Goal: Check status: Check status

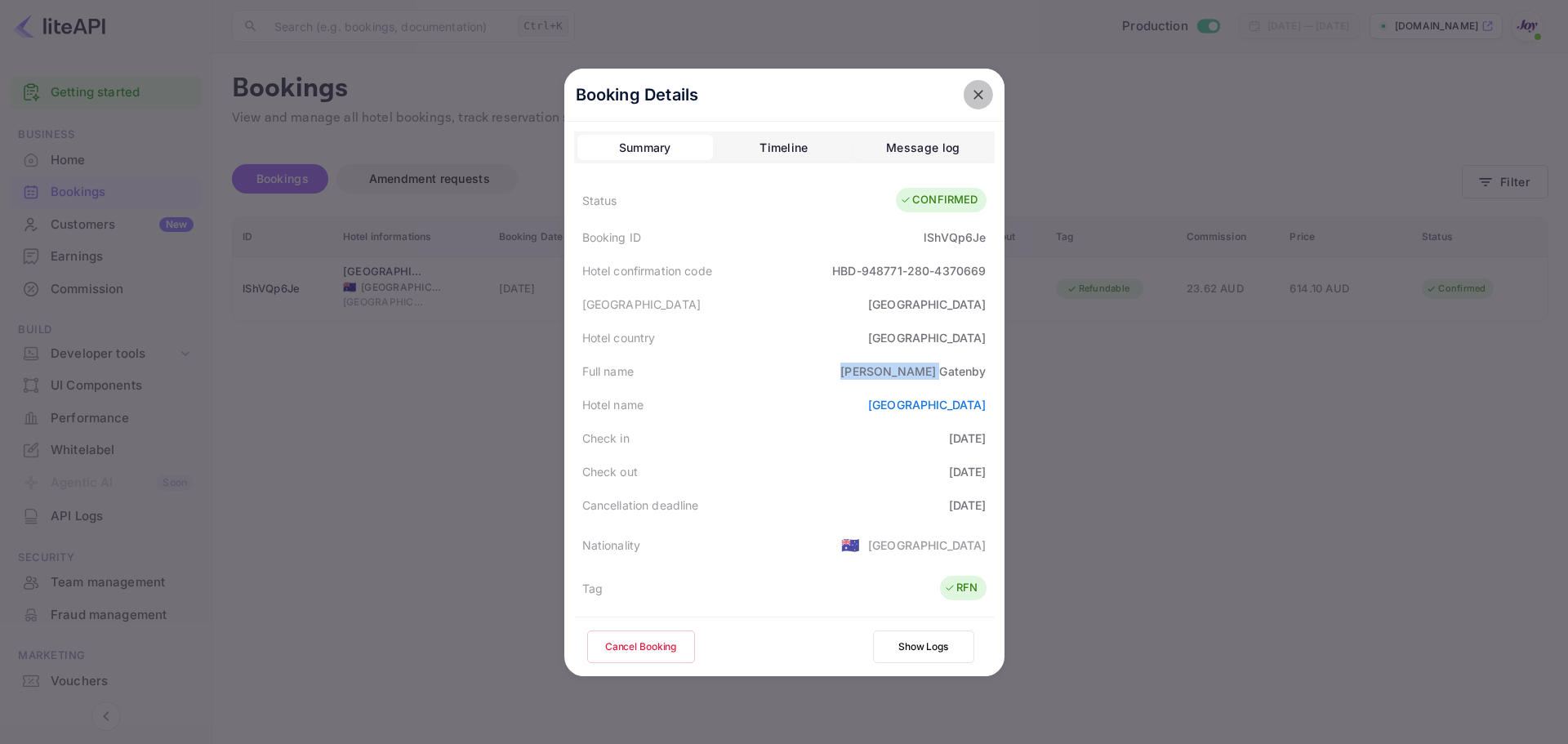
click at [973, 96] on icon "close" at bounding box center [979, 95] width 10 height 10
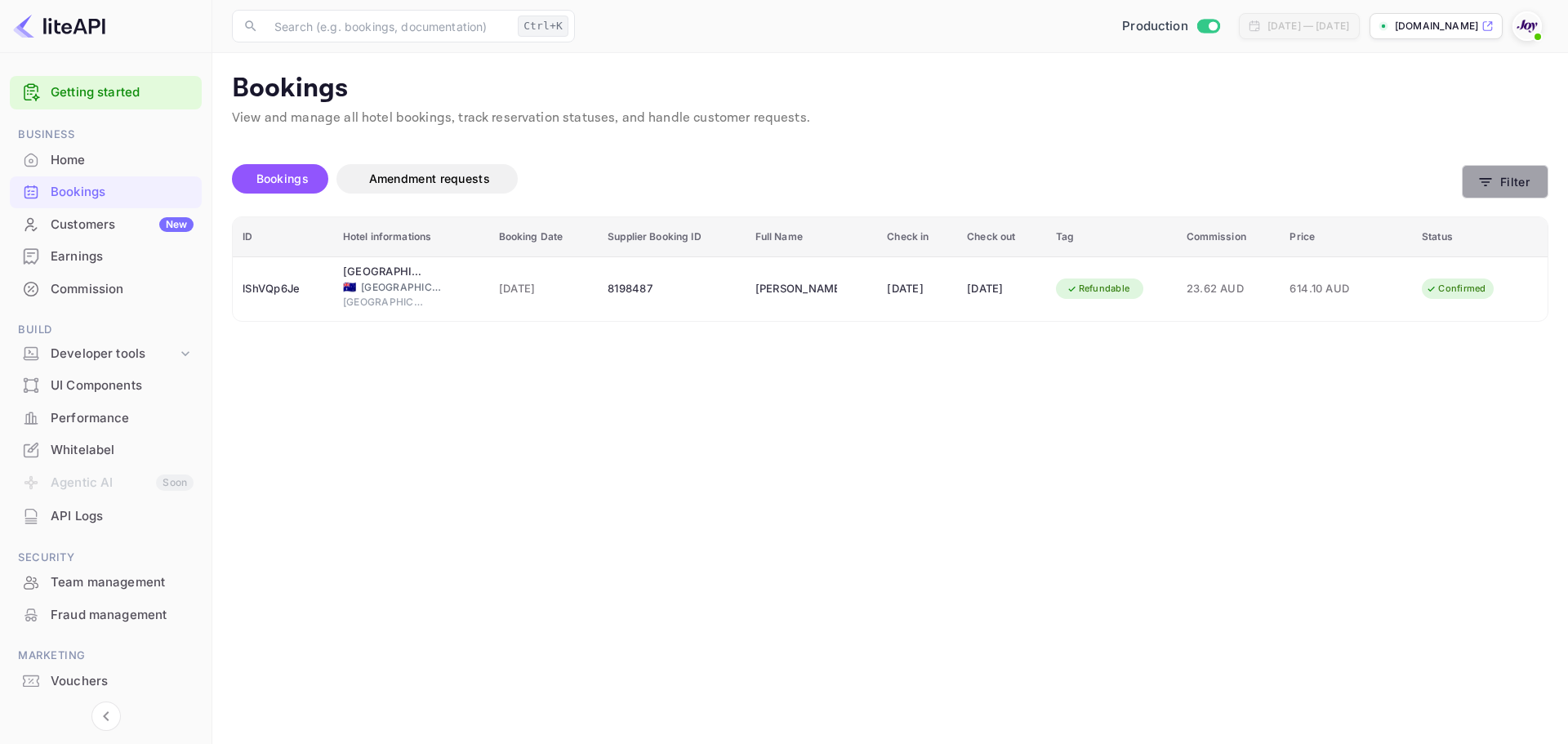
click at [1511, 188] on button "Filter" at bounding box center [1505, 182] width 86 height 34
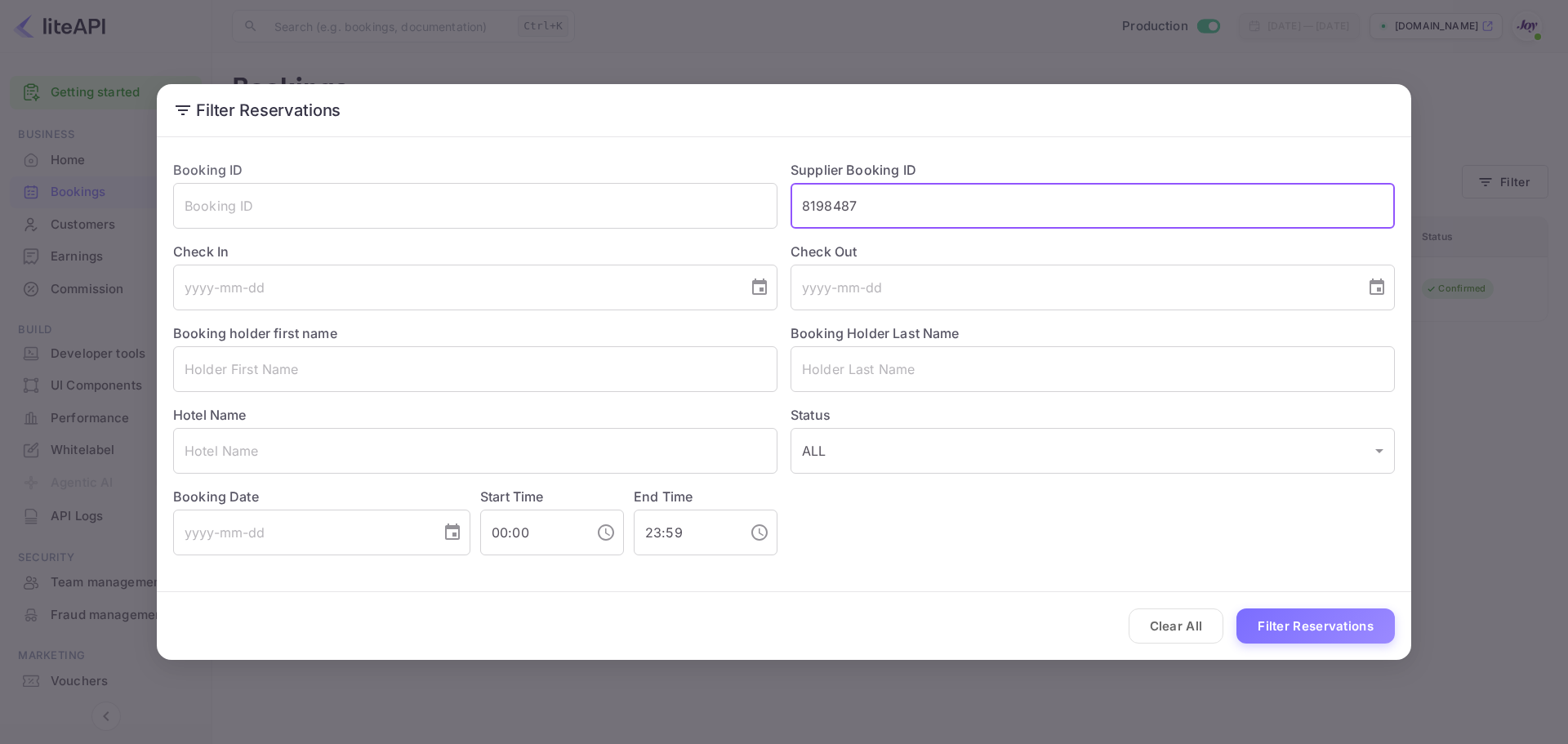
click at [815, 208] on input "8198487" at bounding box center [1093, 205] width 604 height 46
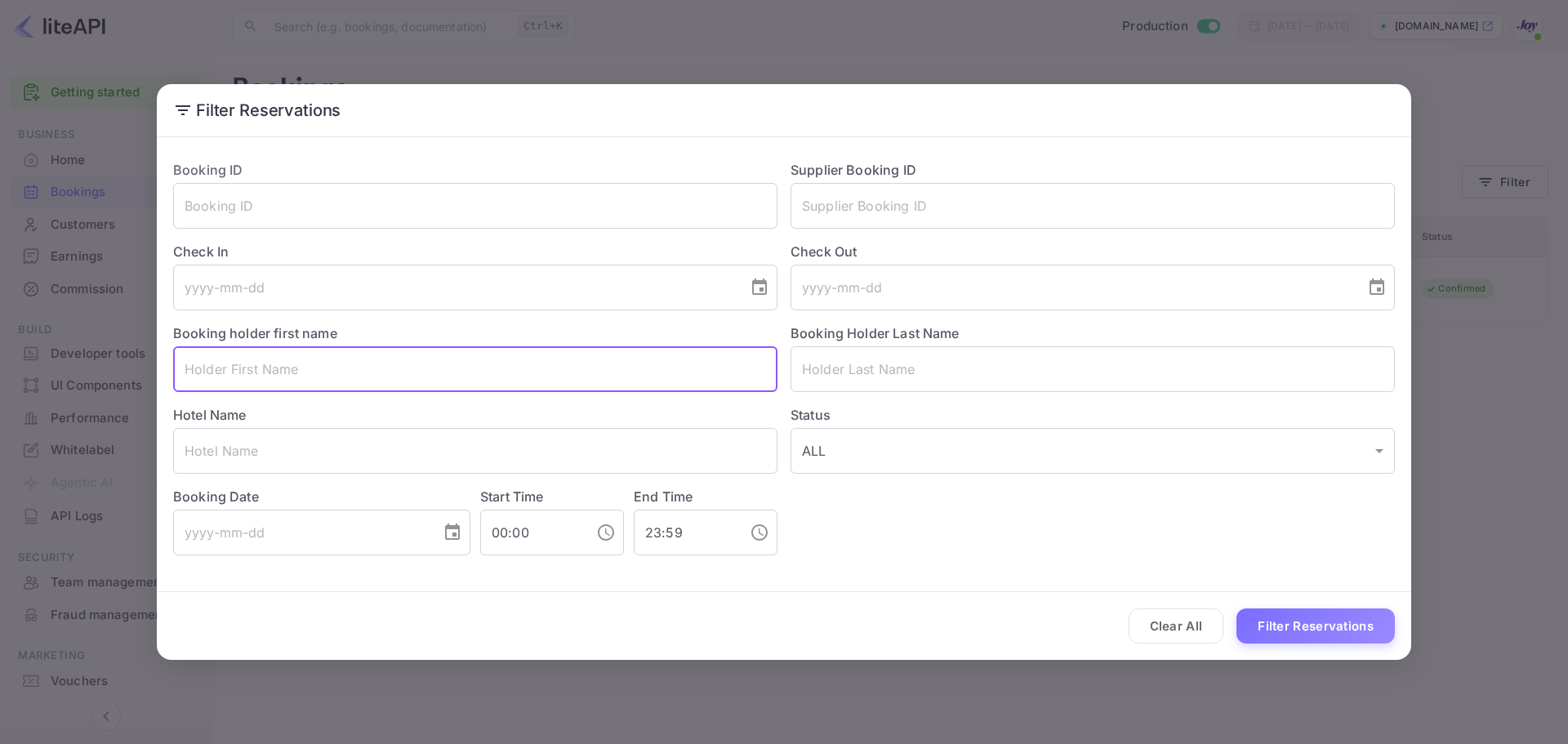
click at [346, 378] on input "text" at bounding box center [475, 369] width 604 height 46
paste input "[PERSON_NAME]"
click at [241, 366] on input "[PERSON_NAME]" at bounding box center [475, 369] width 604 height 46
type input "[PERSON_NAME]"
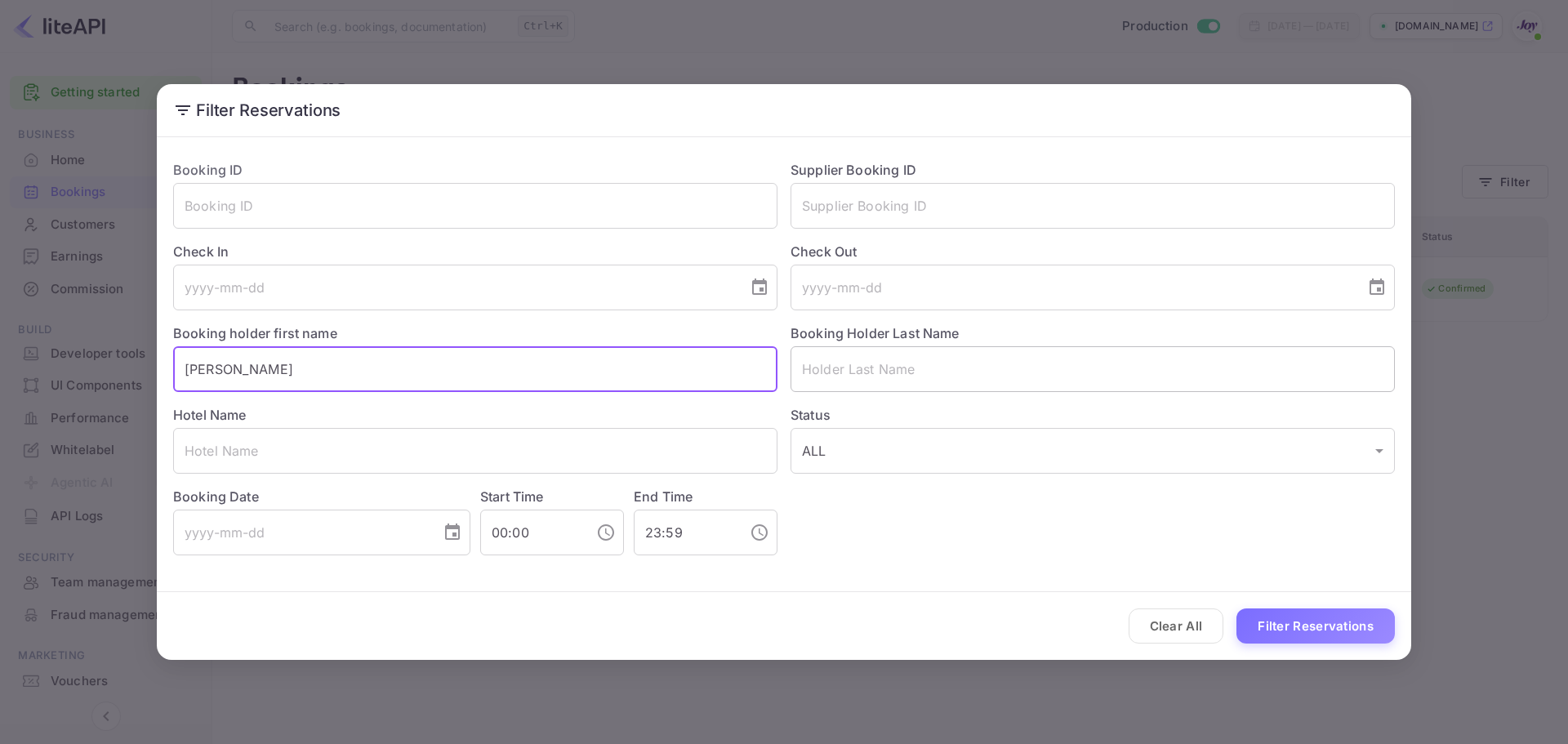
click at [868, 385] on input "text" at bounding box center [1093, 369] width 604 height 46
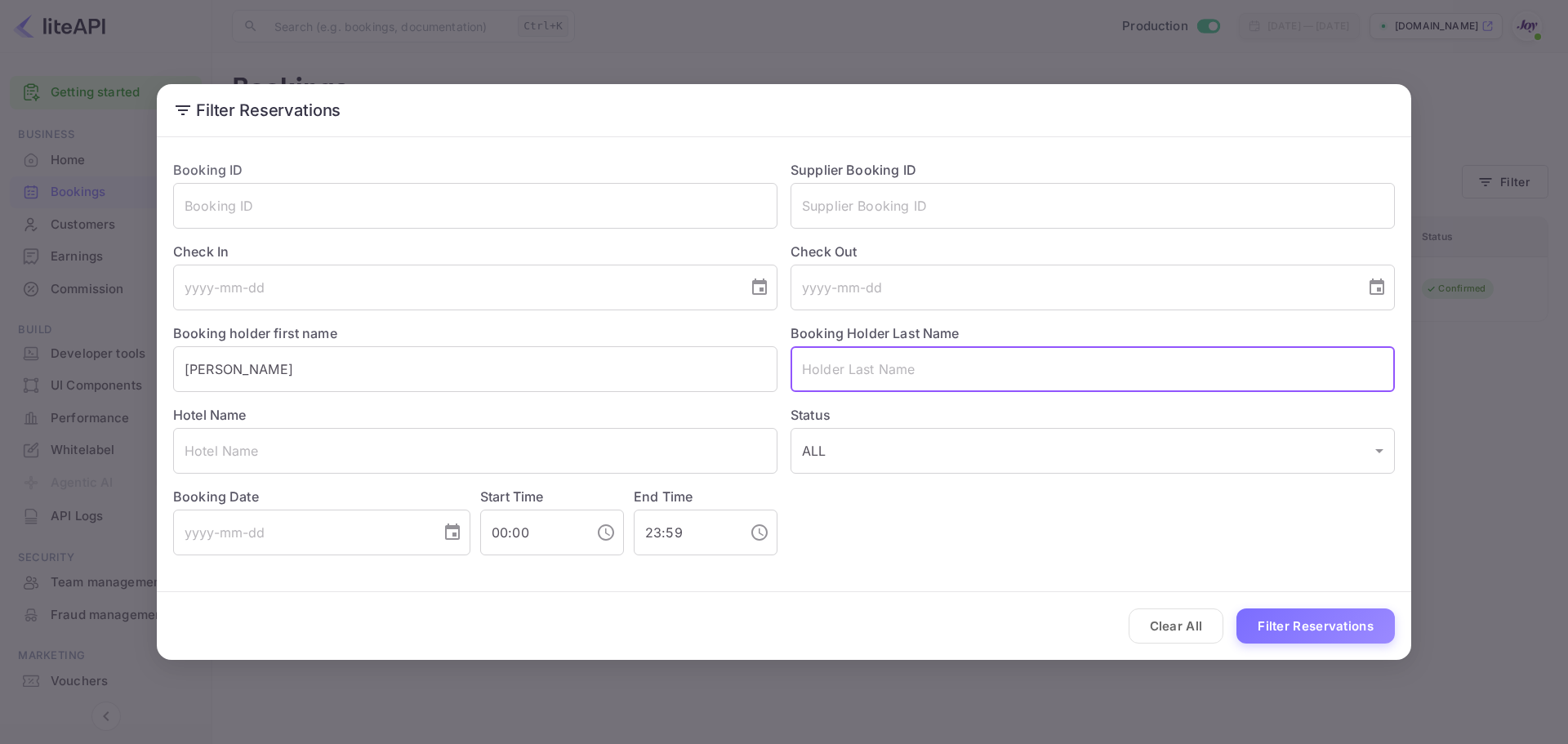
paste input "Meinel"
type input "Meinel"
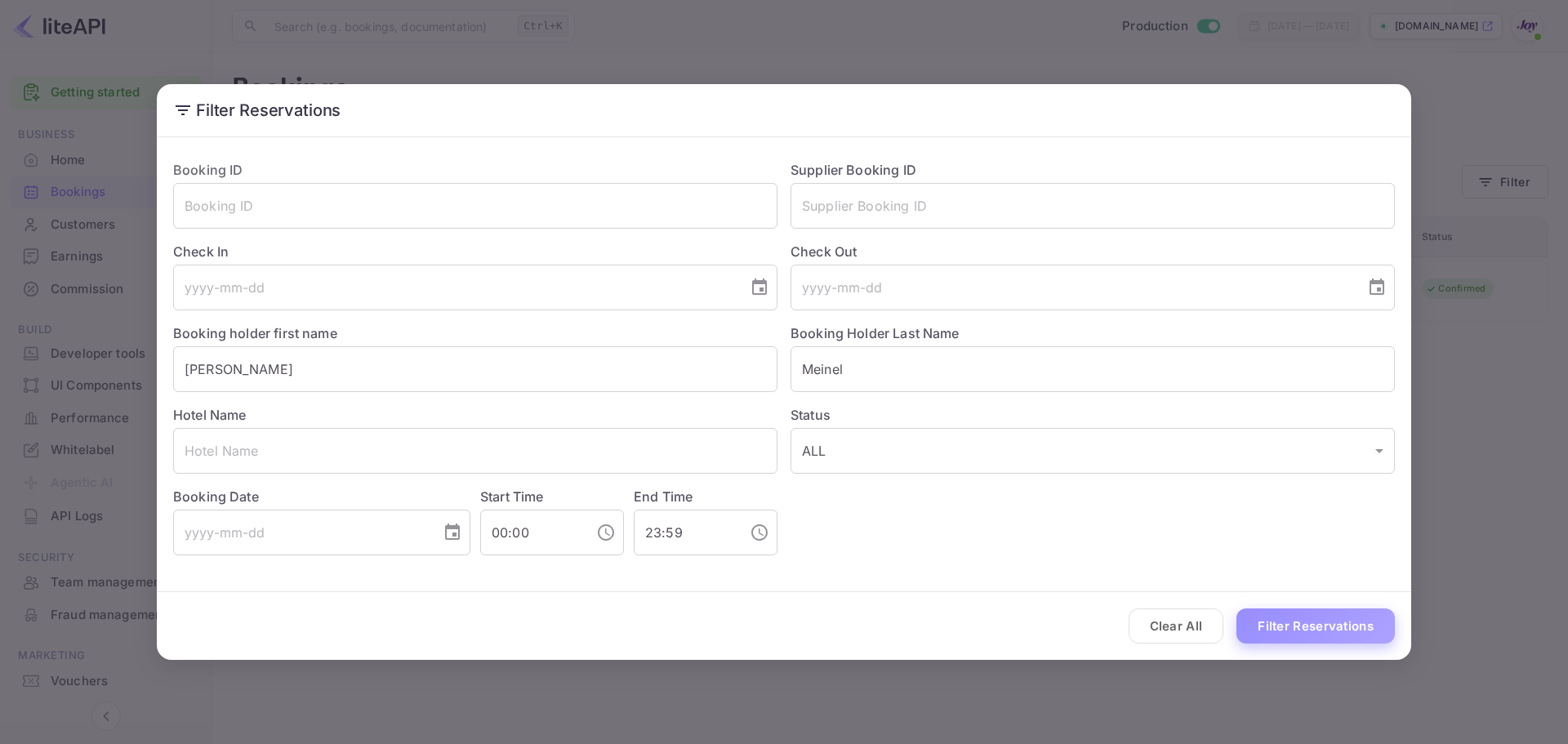
click at [1320, 626] on button "Filter Reservations" at bounding box center [1315, 626] width 158 height 36
click at [200, 364] on input "[PERSON_NAME]" at bounding box center [475, 369] width 604 height 46
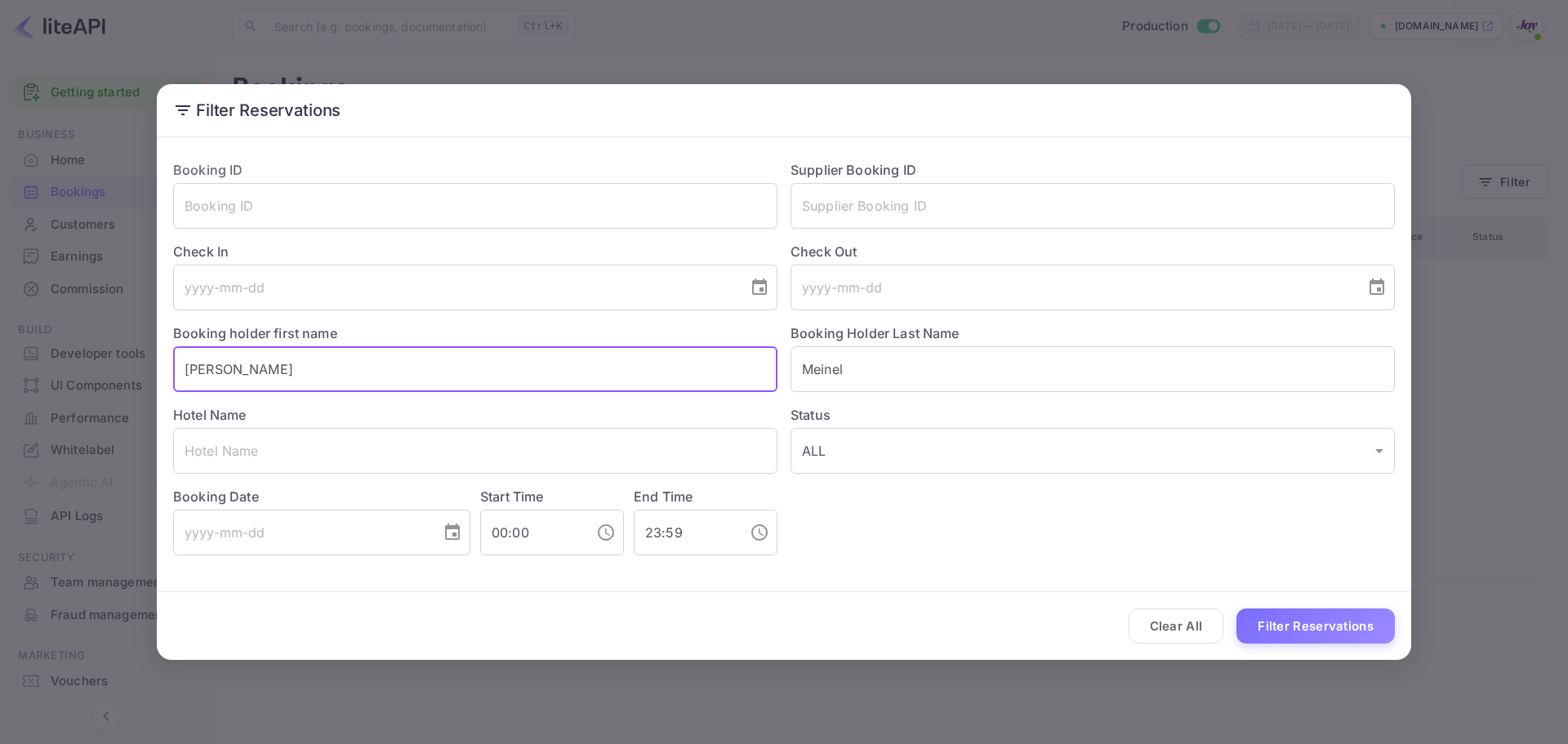
click at [200, 364] on input "[PERSON_NAME]" at bounding box center [475, 369] width 604 height 46
type input "[PERSON_NAME]"
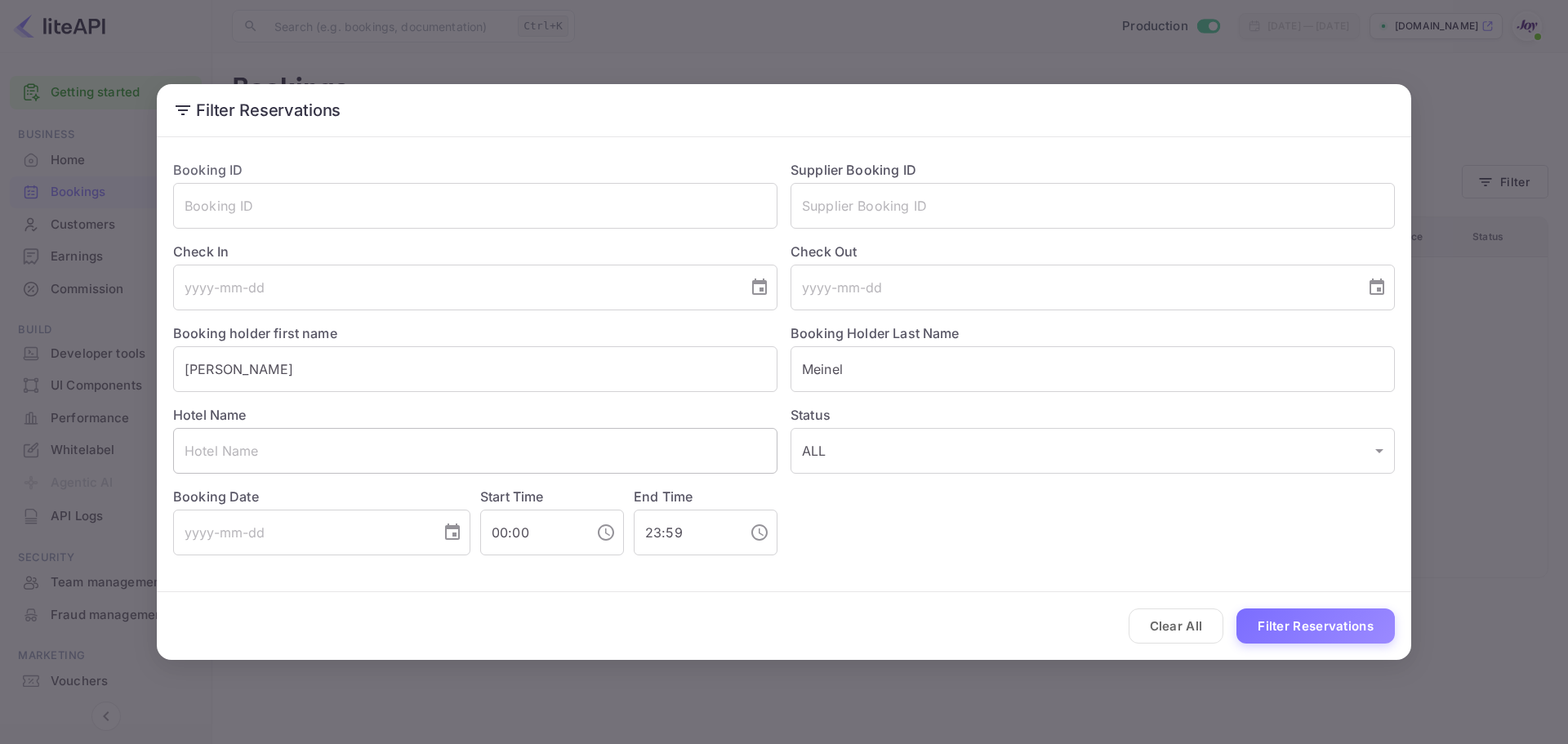
click at [277, 438] on input "text" at bounding box center [475, 451] width 604 height 46
paste input "[GEOGRAPHIC_DATA]"
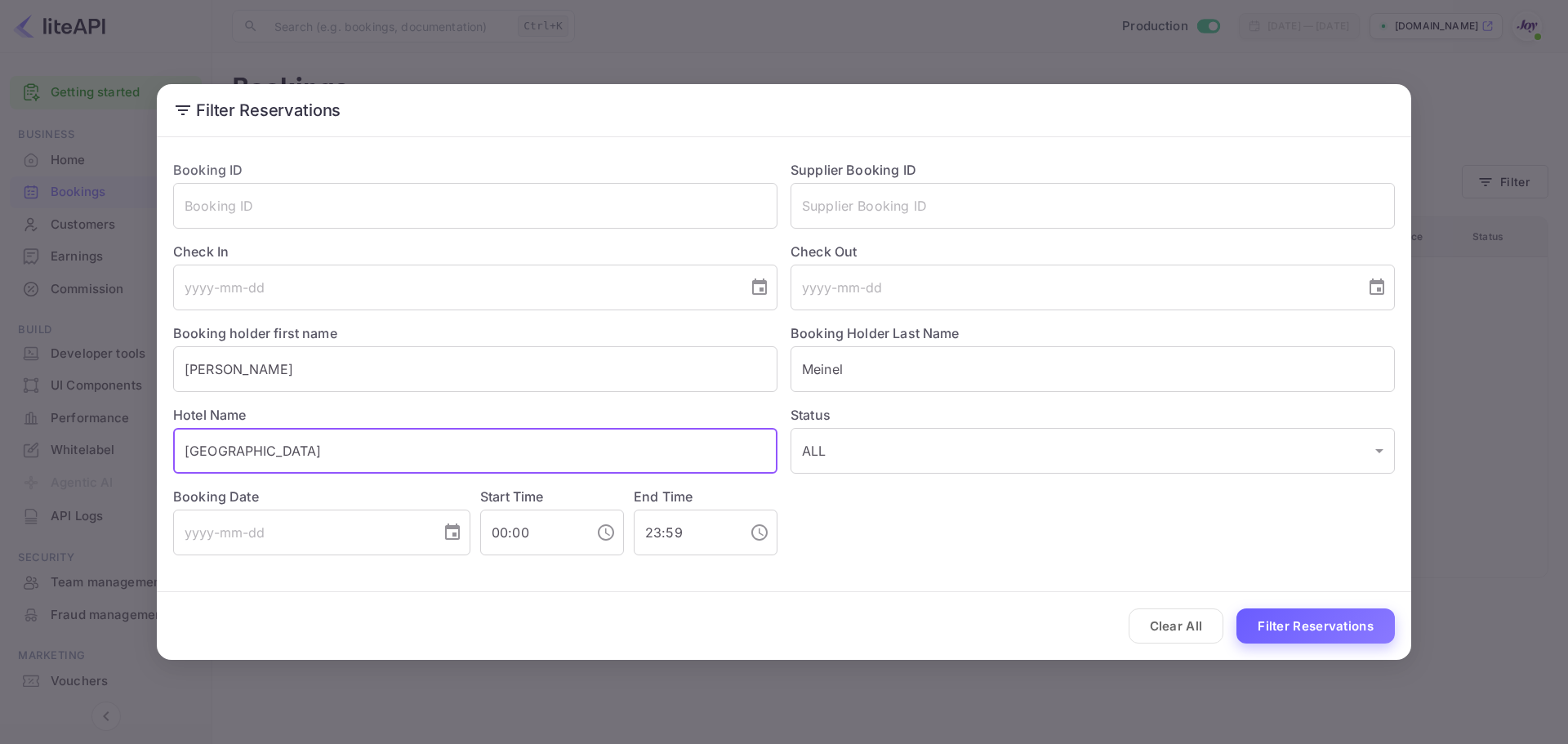
type input "[GEOGRAPHIC_DATA]"
click at [1318, 626] on button "Filter Reservations" at bounding box center [1315, 626] width 158 height 36
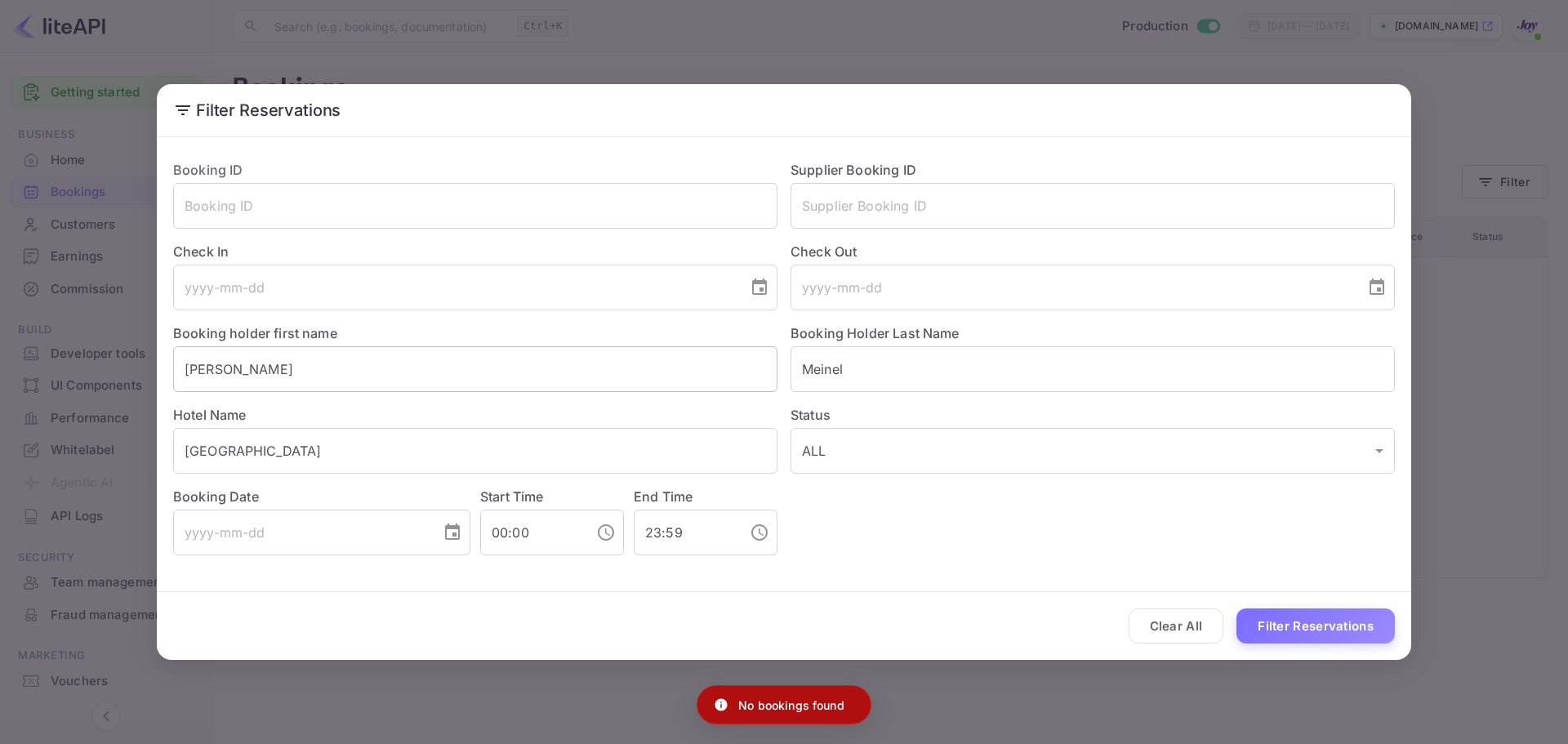
click at [202, 374] on input "[PERSON_NAME]" at bounding box center [475, 369] width 604 height 46
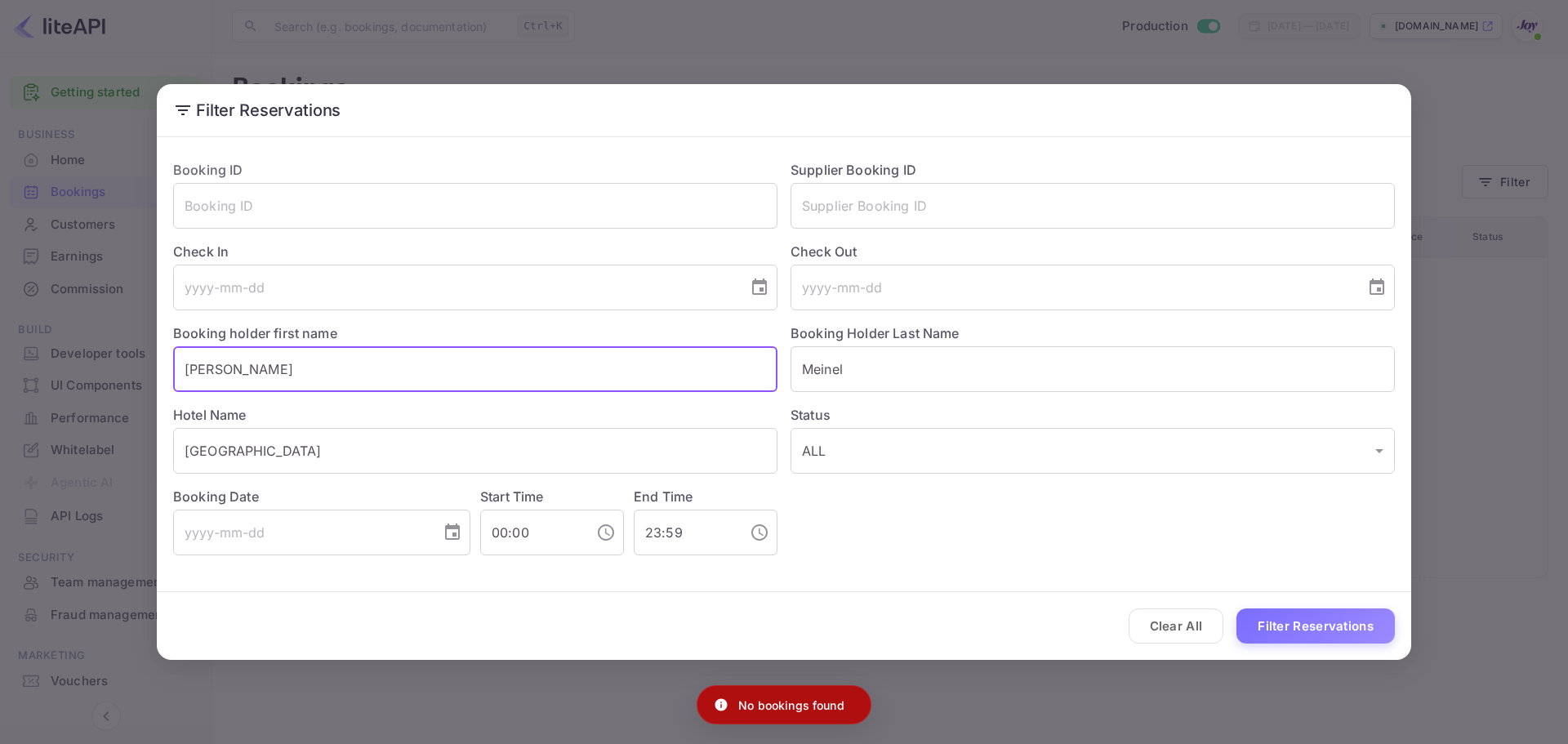
click at [202, 374] on input "[PERSON_NAME]" at bounding box center [475, 369] width 604 height 46
type input "[PERSON_NAME]"
click at [1302, 624] on button "Filter Reservations" at bounding box center [1315, 626] width 158 height 36
